Goal: Find specific page/section: Find specific page/section

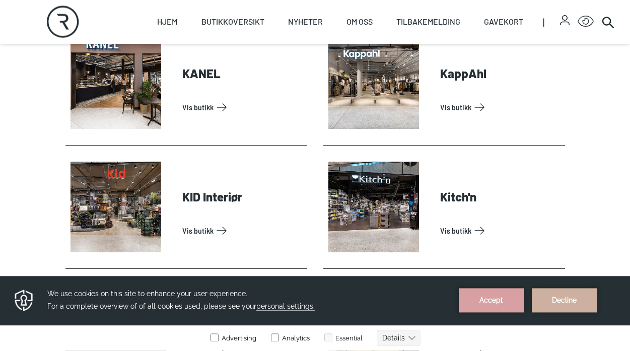
scroll to position [1293, 0]
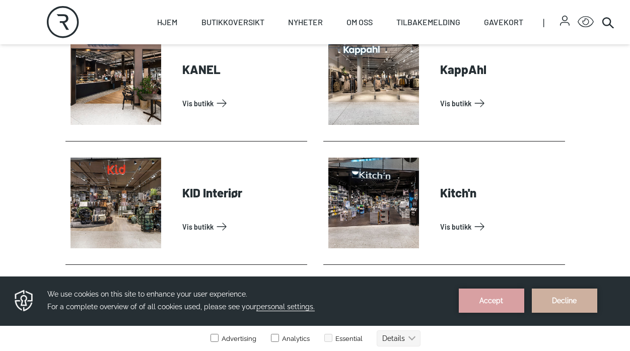
click at [548, 95] on link "Vis butikk" at bounding box center [500, 103] width 121 height 16
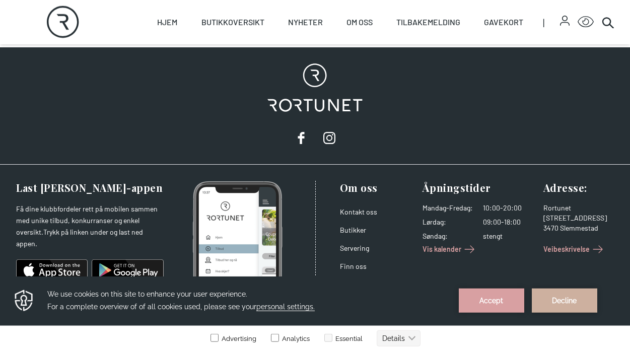
scroll to position [871, 0]
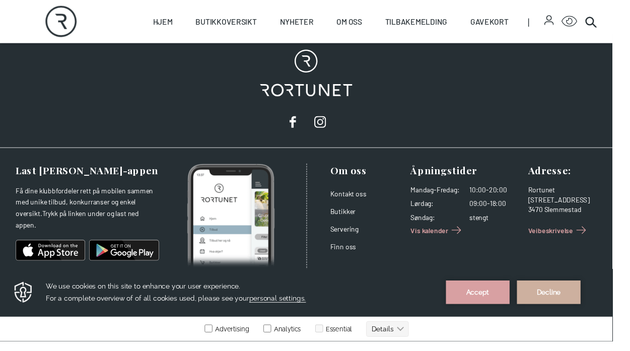
scroll to position [3533, 0]
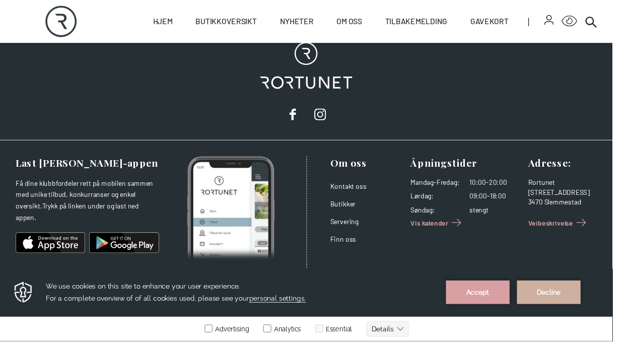
click at [14, 59] on div "Rortunet" at bounding box center [315, 85] width 630 height 117
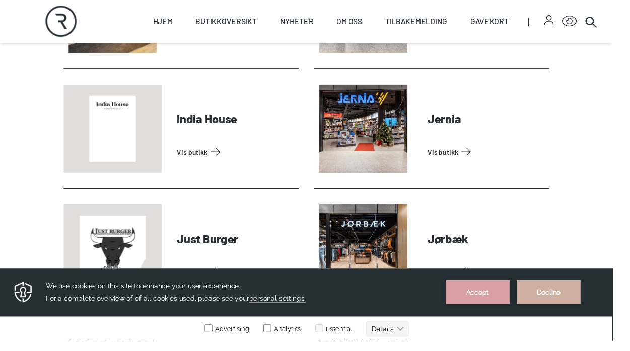
scroll to position [1000, 0]
